Goal: Navigation & Orientation: Find specific page/section

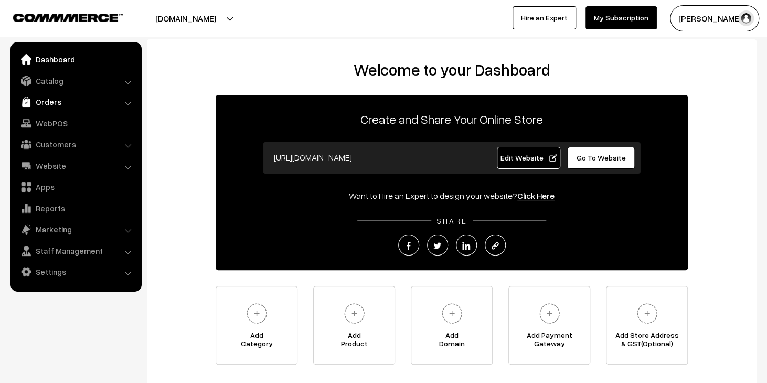
click at [62, 104] on link "Orders" at bounding box center [75, 101] width 125 height 19
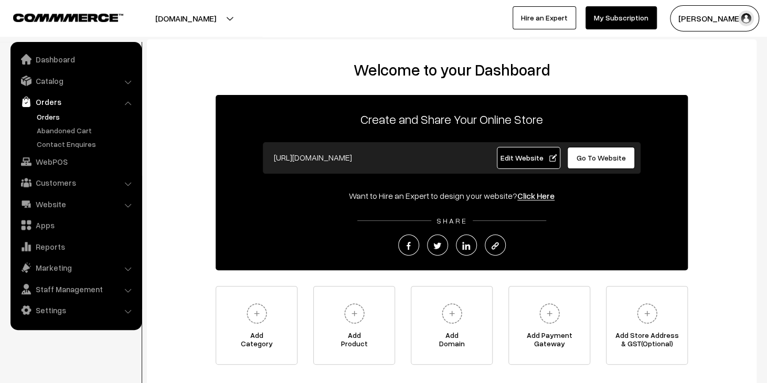
click at [62, 119] on link "Orders" at bounding box center [86, 116] width 104 height 11
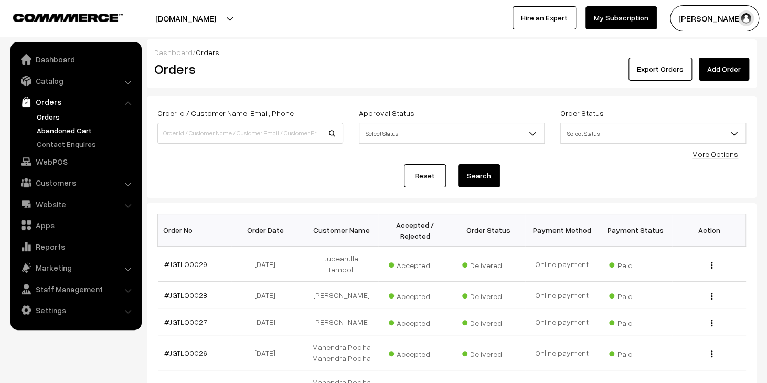
click at [74, 130] on link "Abandoned Cart" at bounding box center [86, 130] width 104 height 11
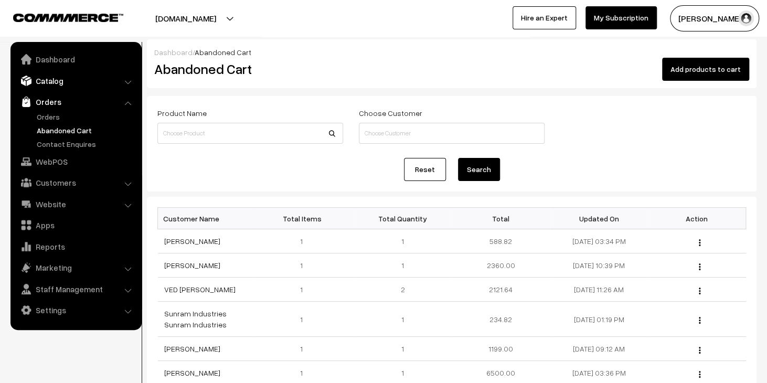
click at [68, 83] on link "Catalog" at bounding box center [75, 80] width 125 height 19
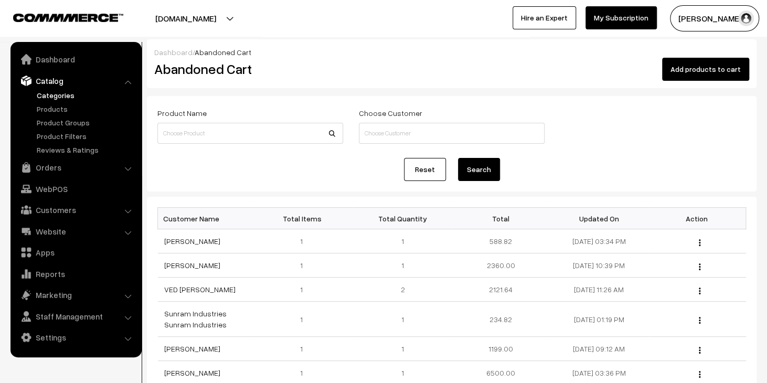
click at [63, 98] on link "Categories" at bounding box center [86, 95] width 104 height 11
